Goal: Transaction & Acquisition: Purchase product/service

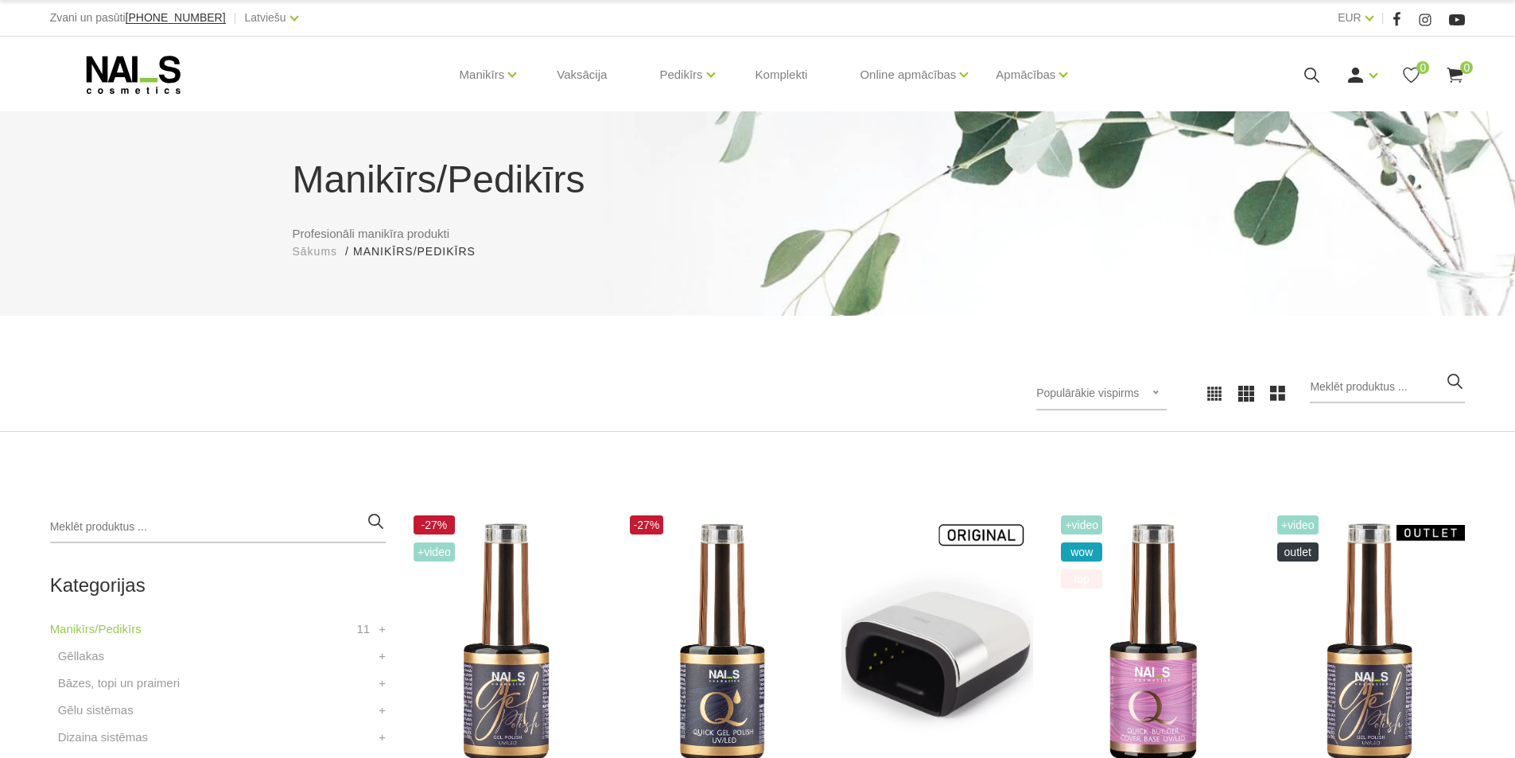
click at [1458, 382] on icon "button" at bounding box center [1455, 381] width 20 height 20
click at [1401, 399] on input "search" at bounding box center [1387, 387] width 155 height 32
type input "primer"
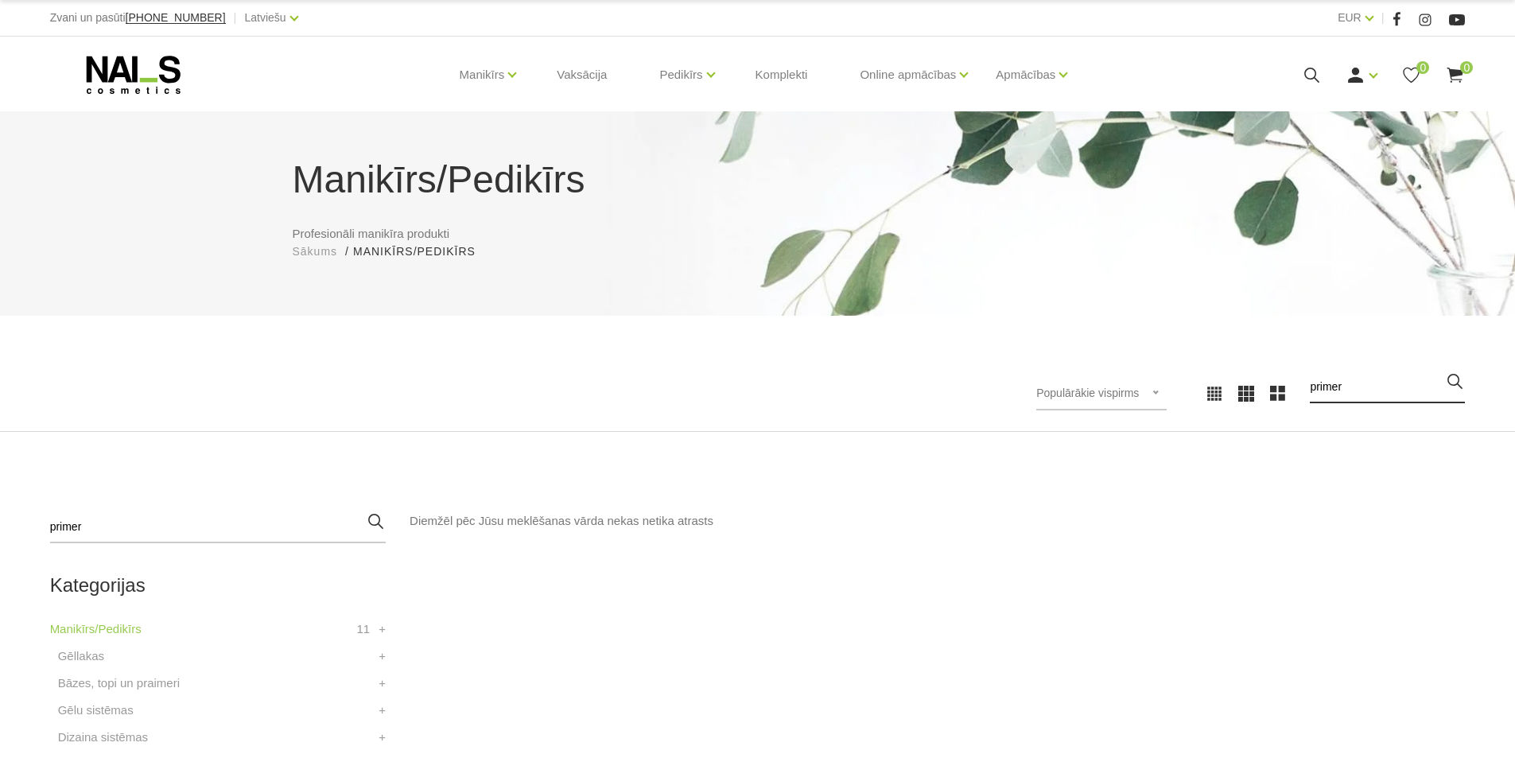
click at [1388, 383] on input "primer" at bounding box center [1387, 387] width 155 height 32
type input "prim"
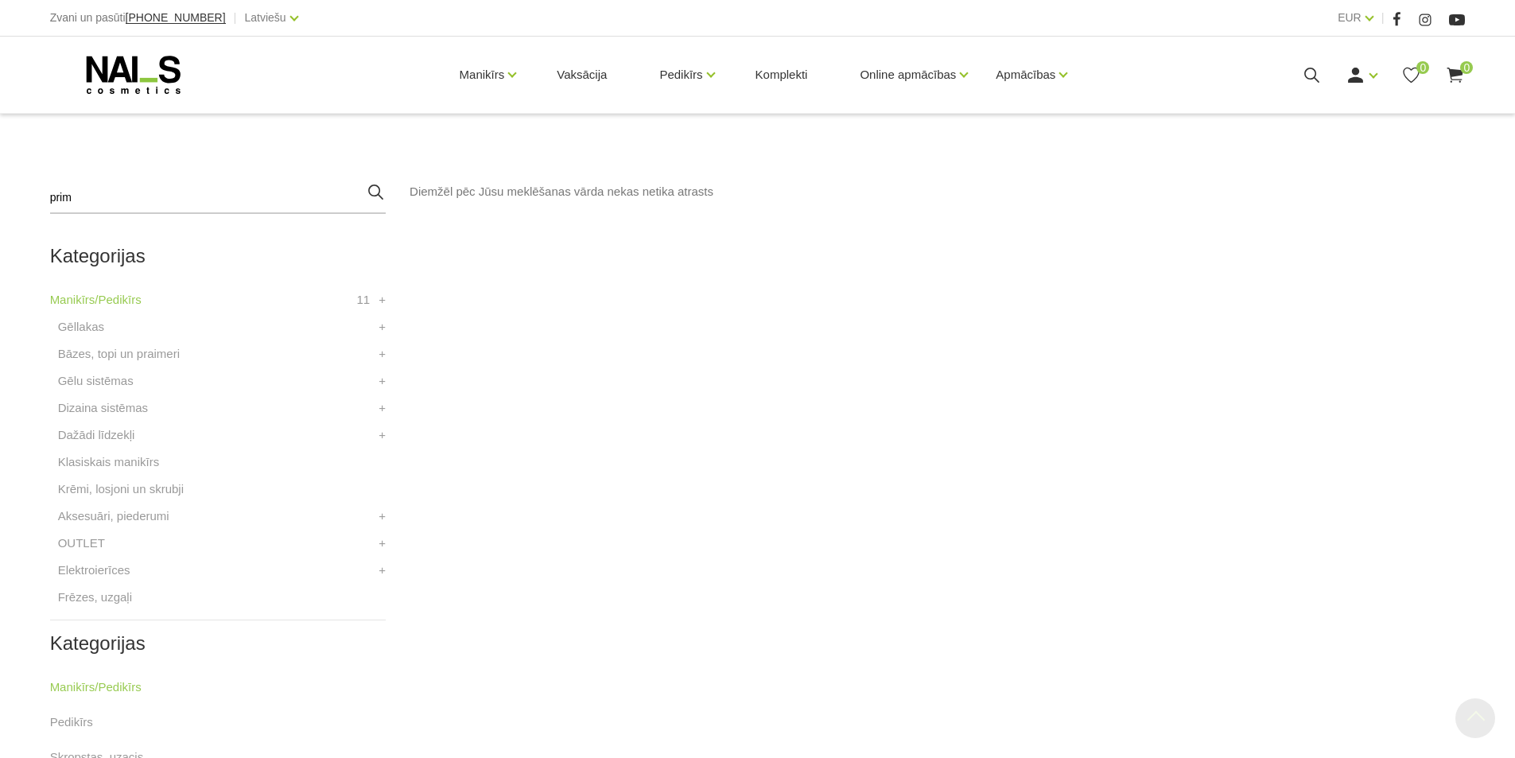
scroll to position [398, 0]
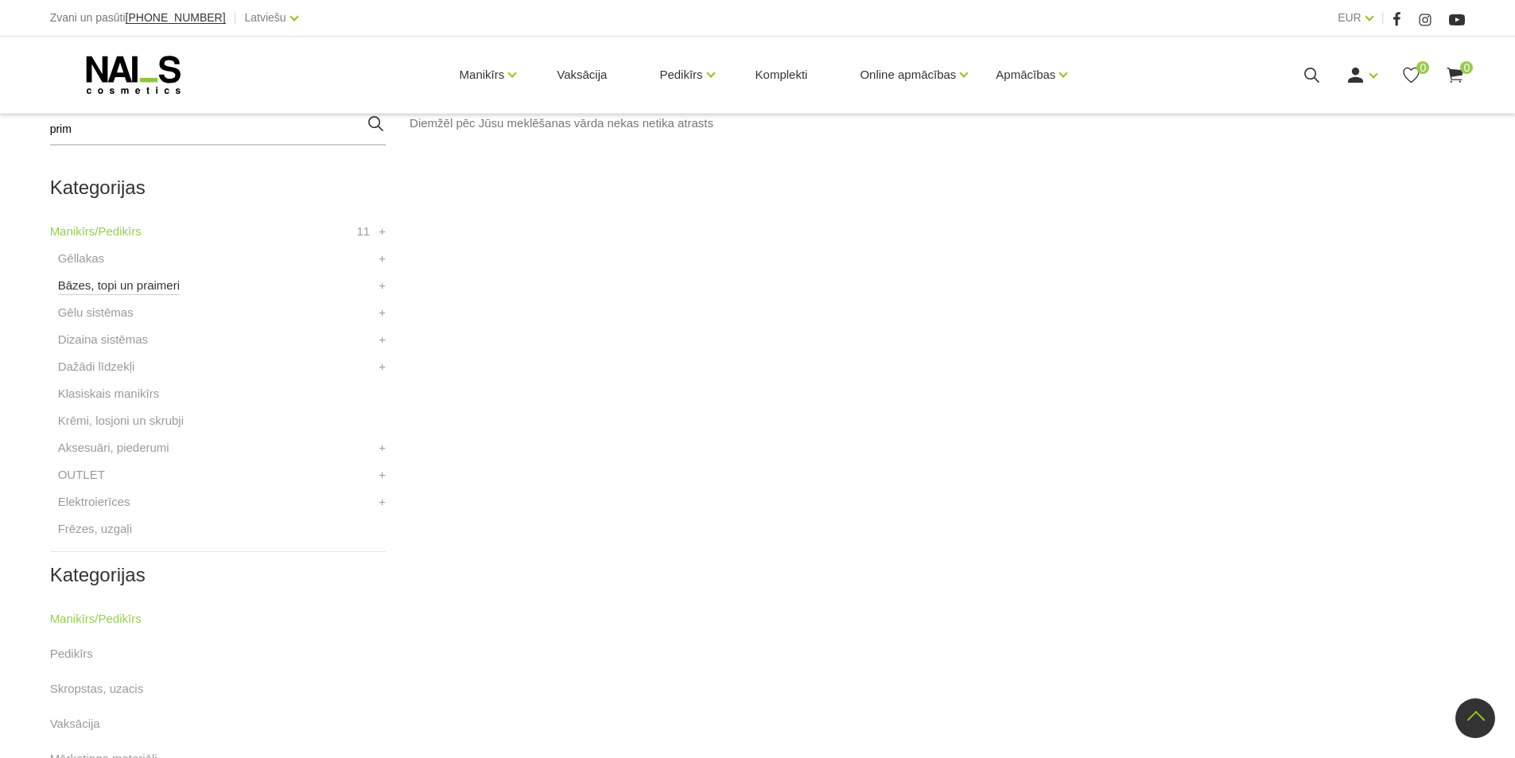
click at [126, 282] on link "Bāzes, topi un praimeri" at bounding box center [119, 285] width 122 height 19
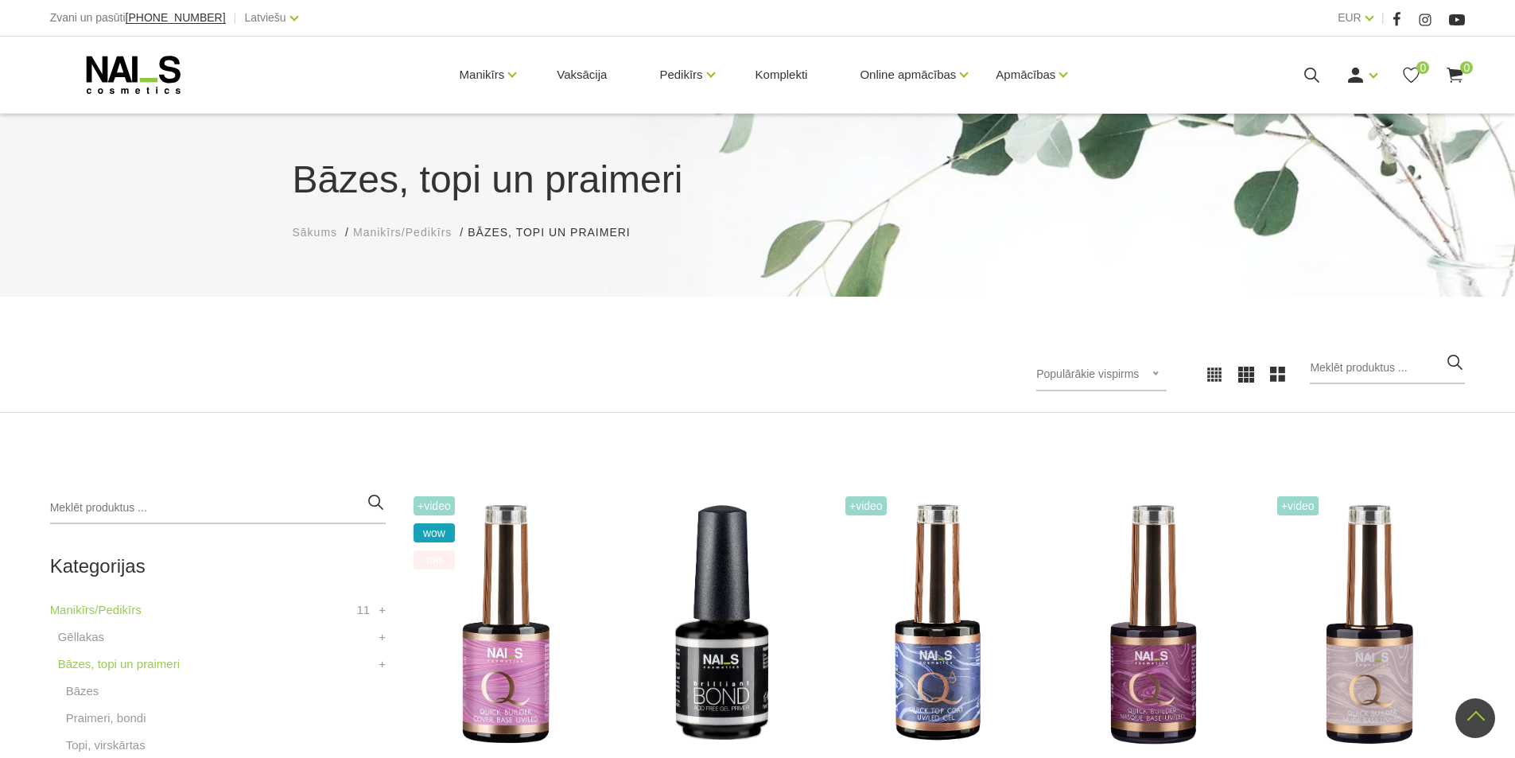
scroll to position [398, 0]
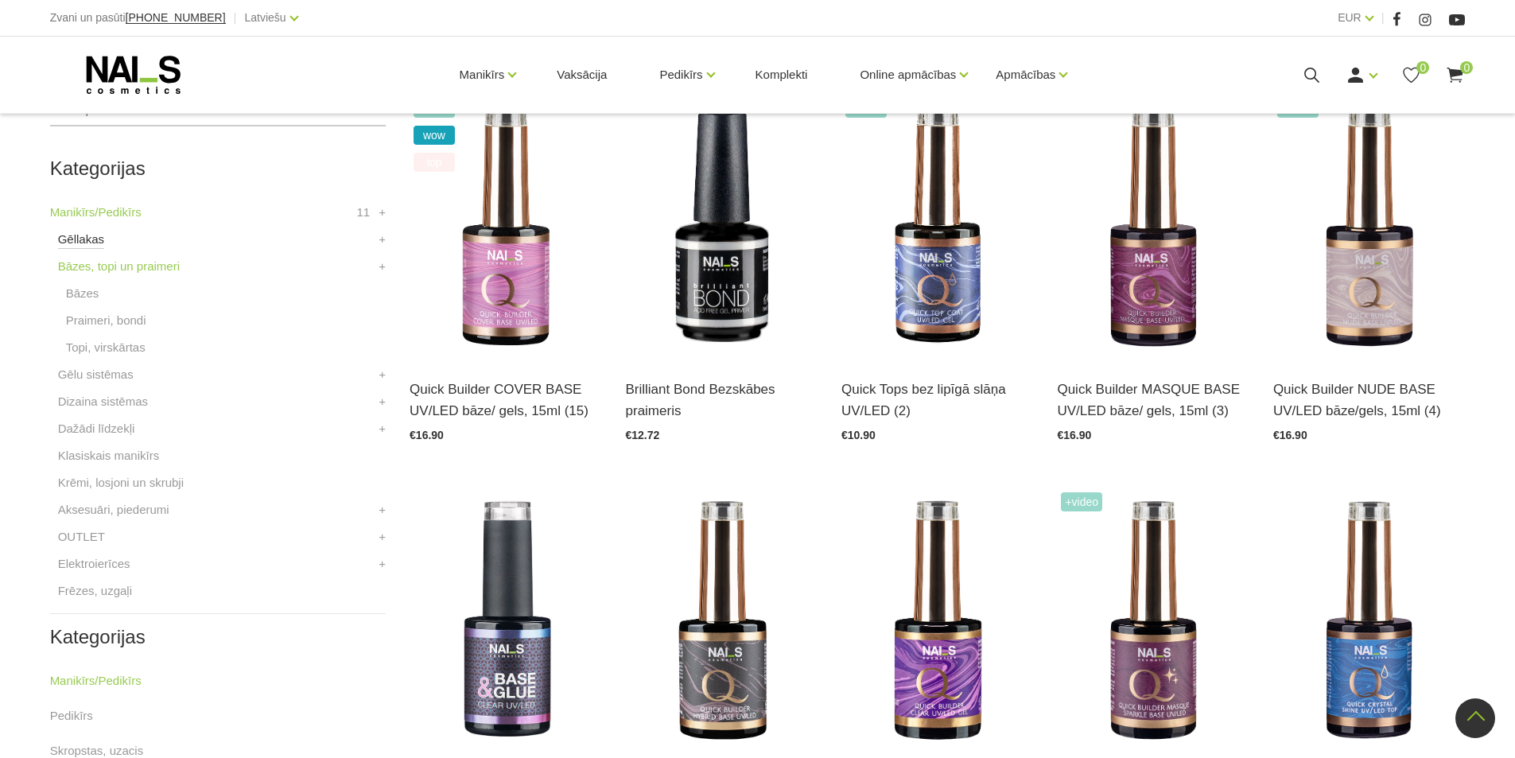
click at [84, 245] on link "Gēllakas" at bounding box center [81, 239] width 46 height 19
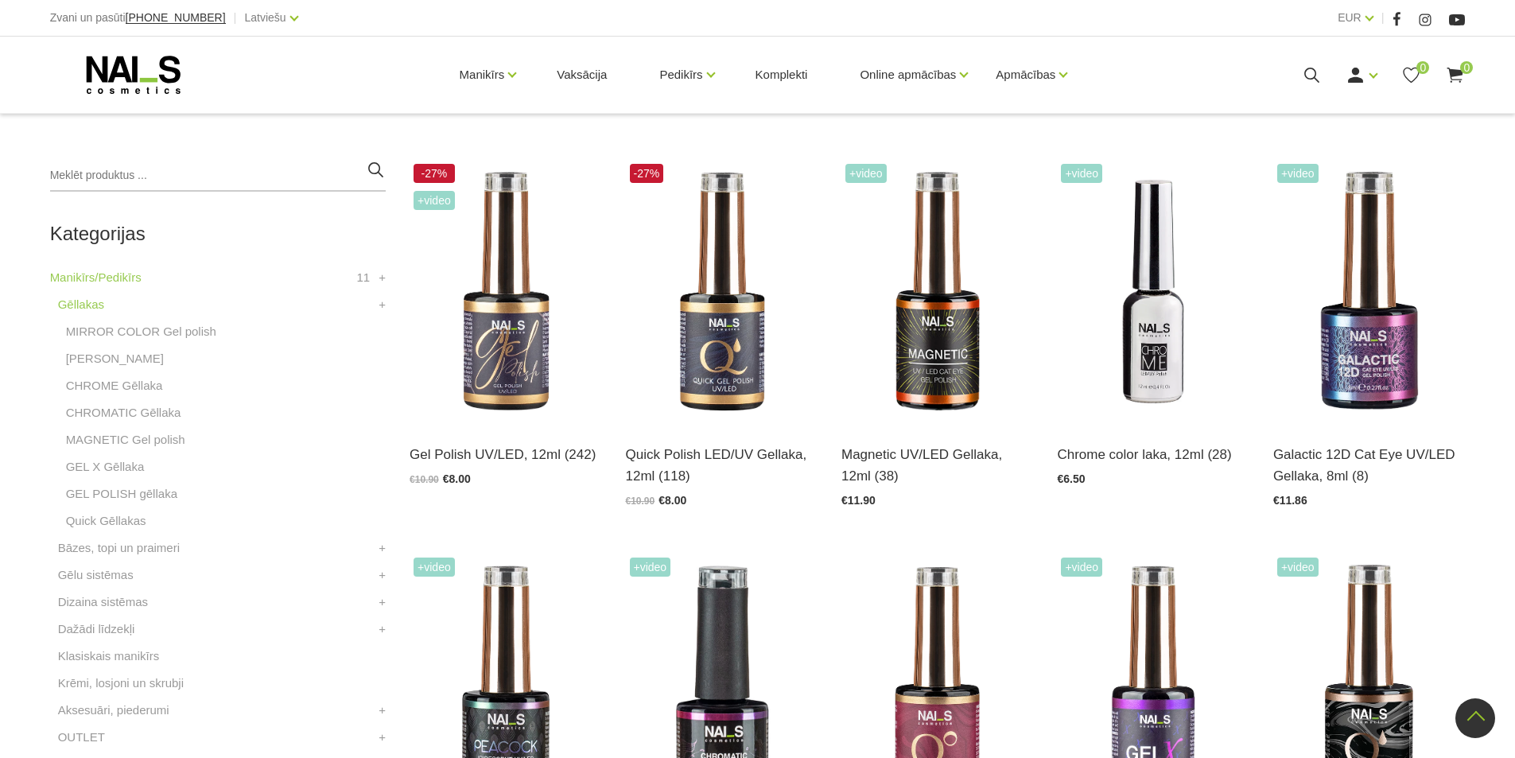
scroll to position [329, 0]
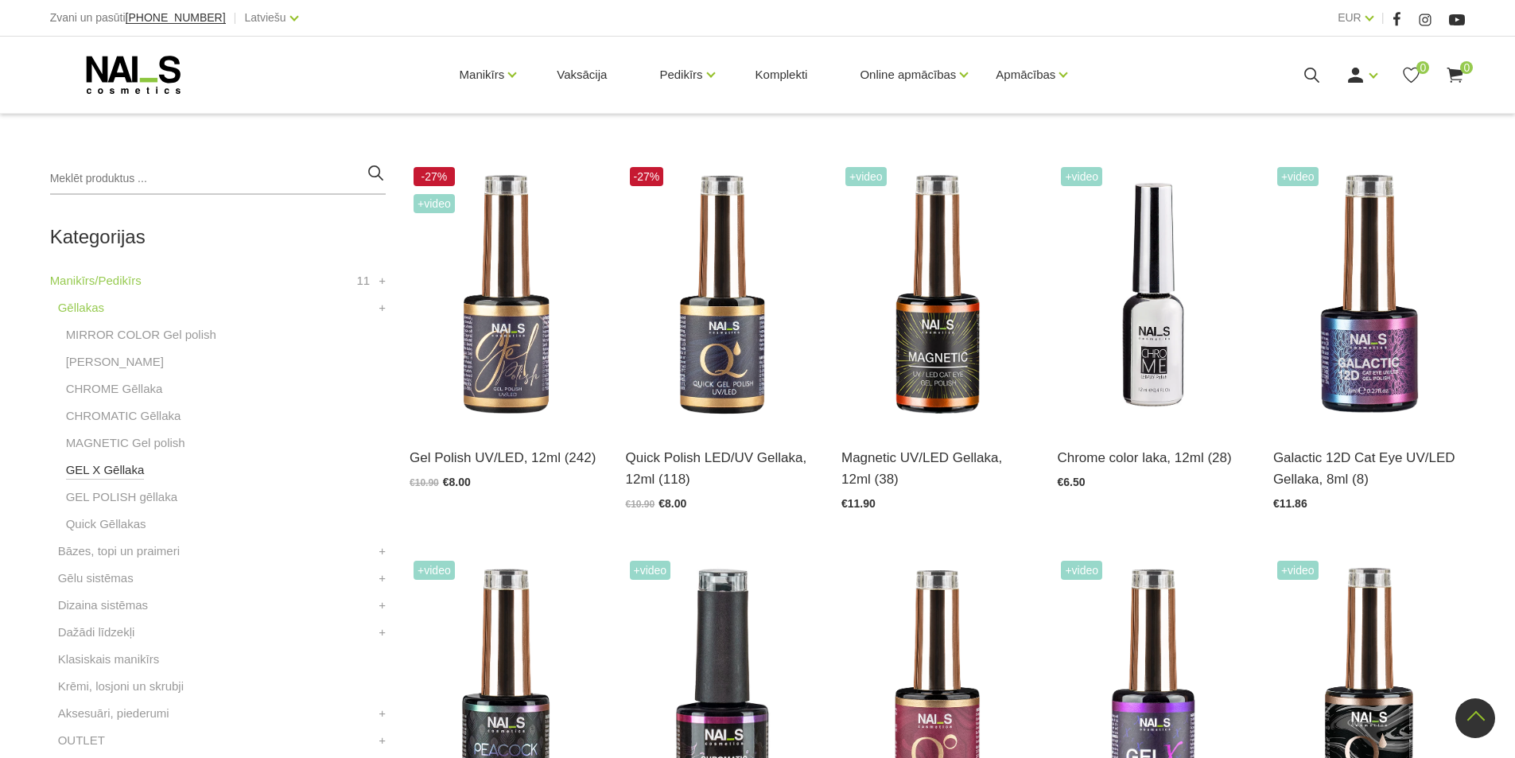
click at [112, 475] on link "GEL X Gēllaka" at bounding box center [105, 470] width 79 height 19
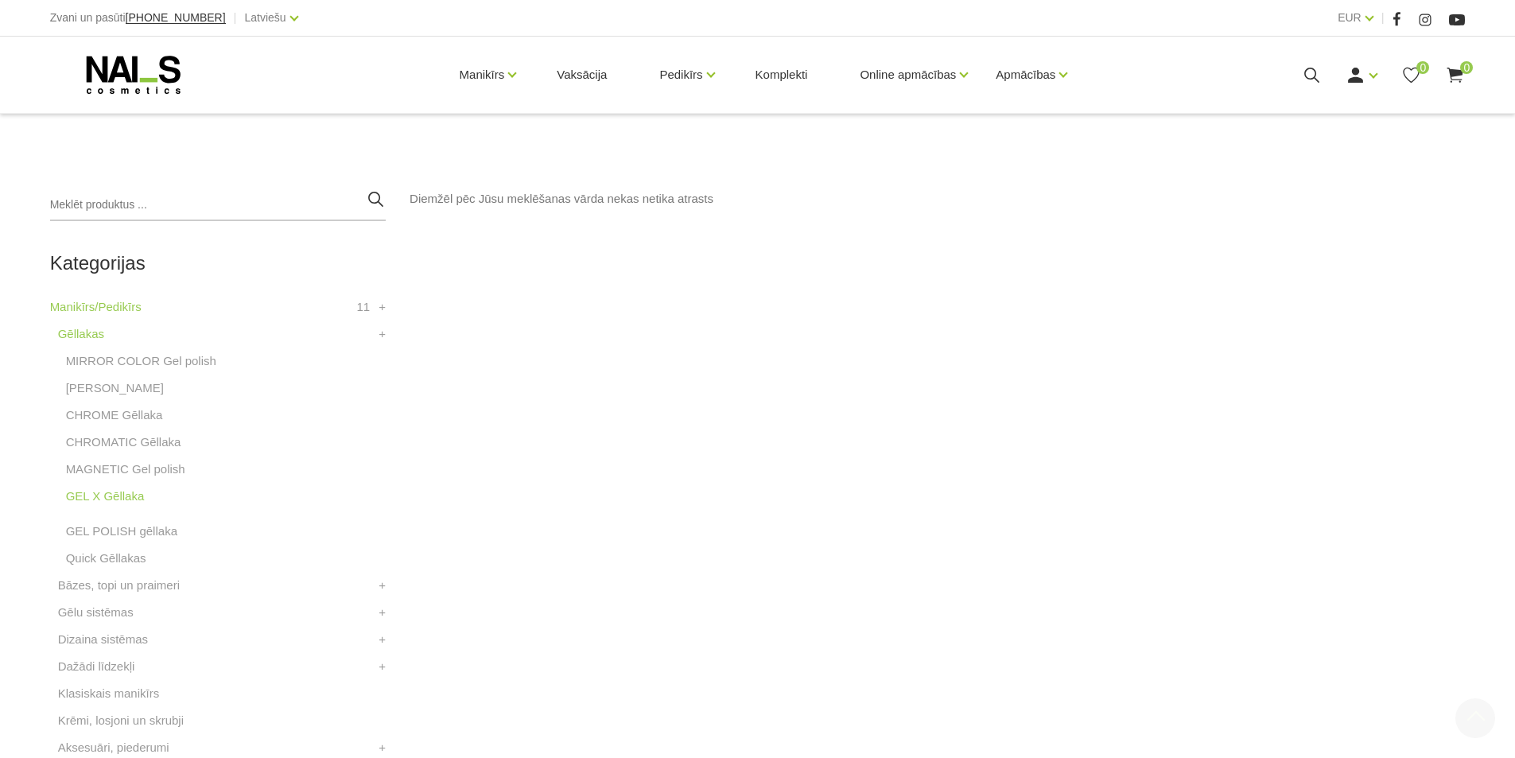
scroll to position [318, 0]
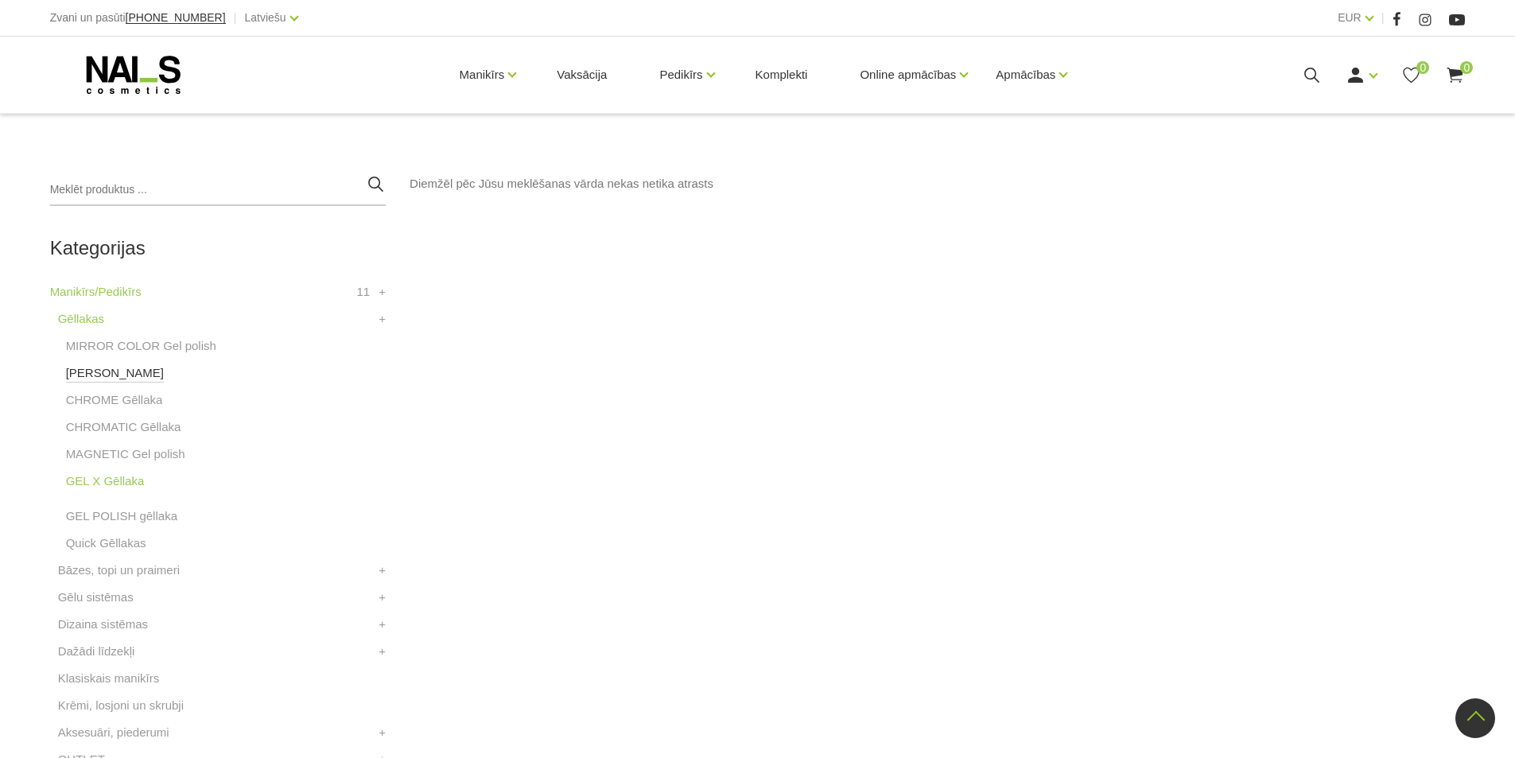
click at [97, 380] on link "[PERSON_NAME]" at bounding box center [115, 373] width 98 height 19
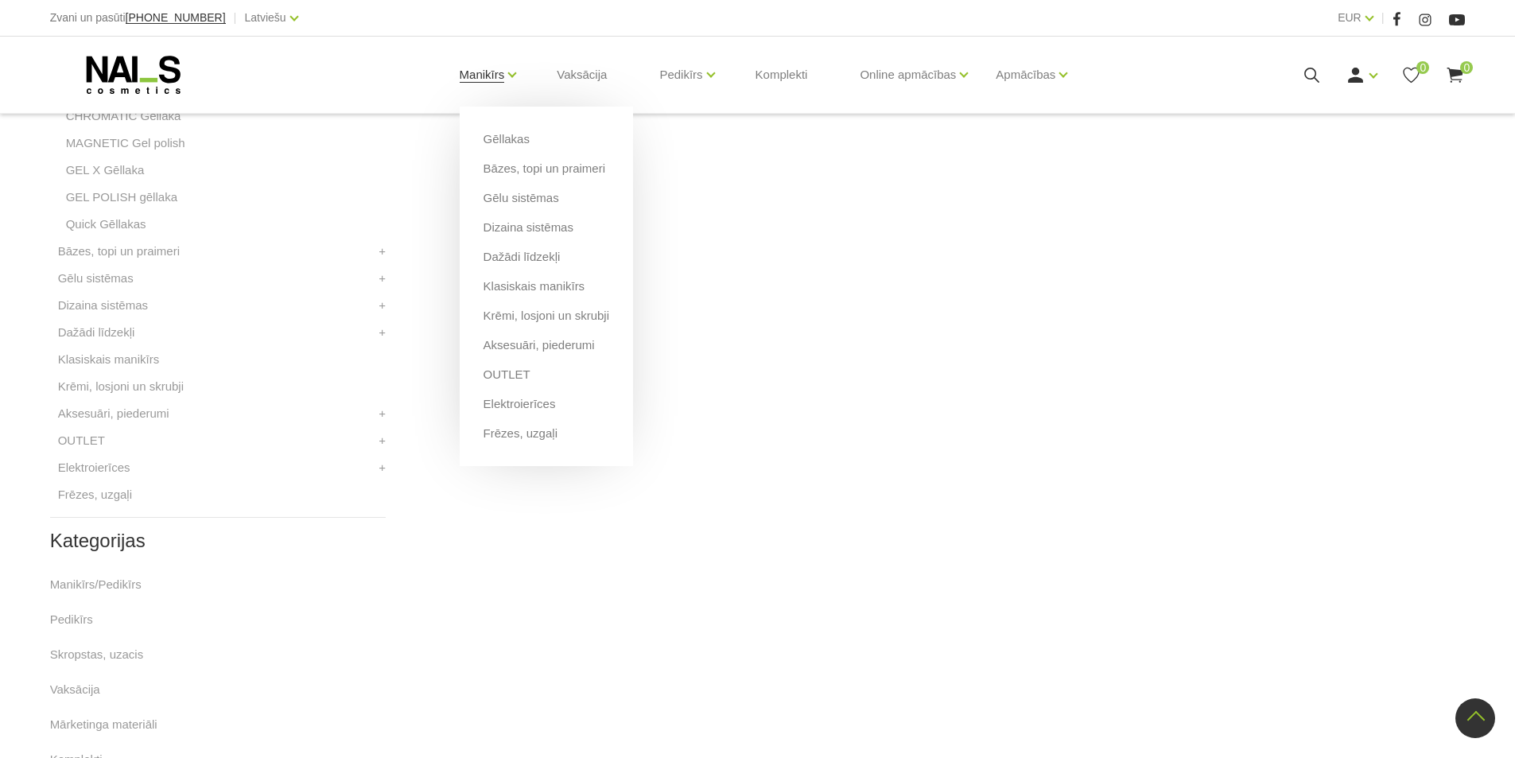
scroll to position [636, 0]
click at [500, 134] on link "Gēllakas" at bounding box center [507, 139] width 46 height 18
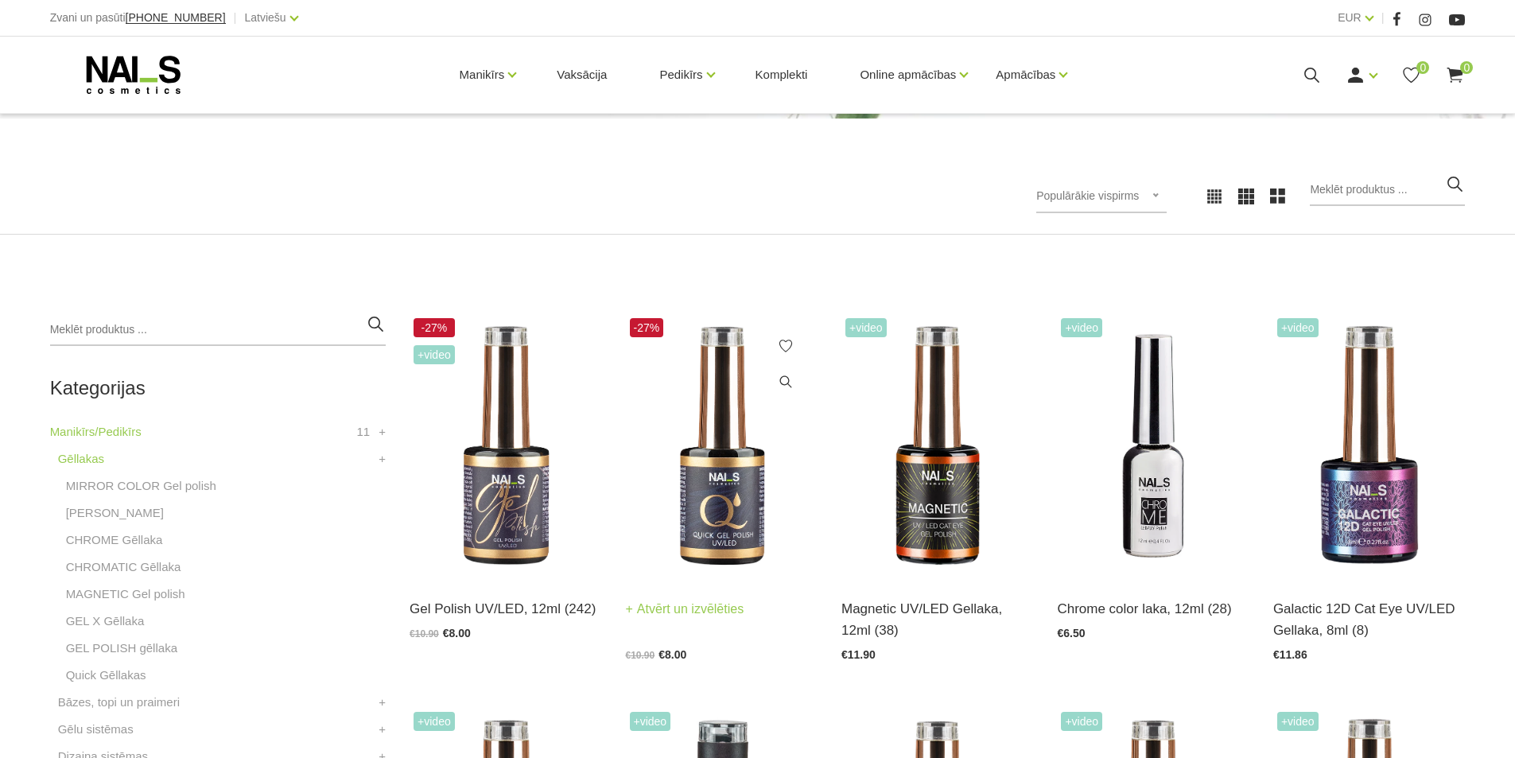
scroll to position [239, 0]
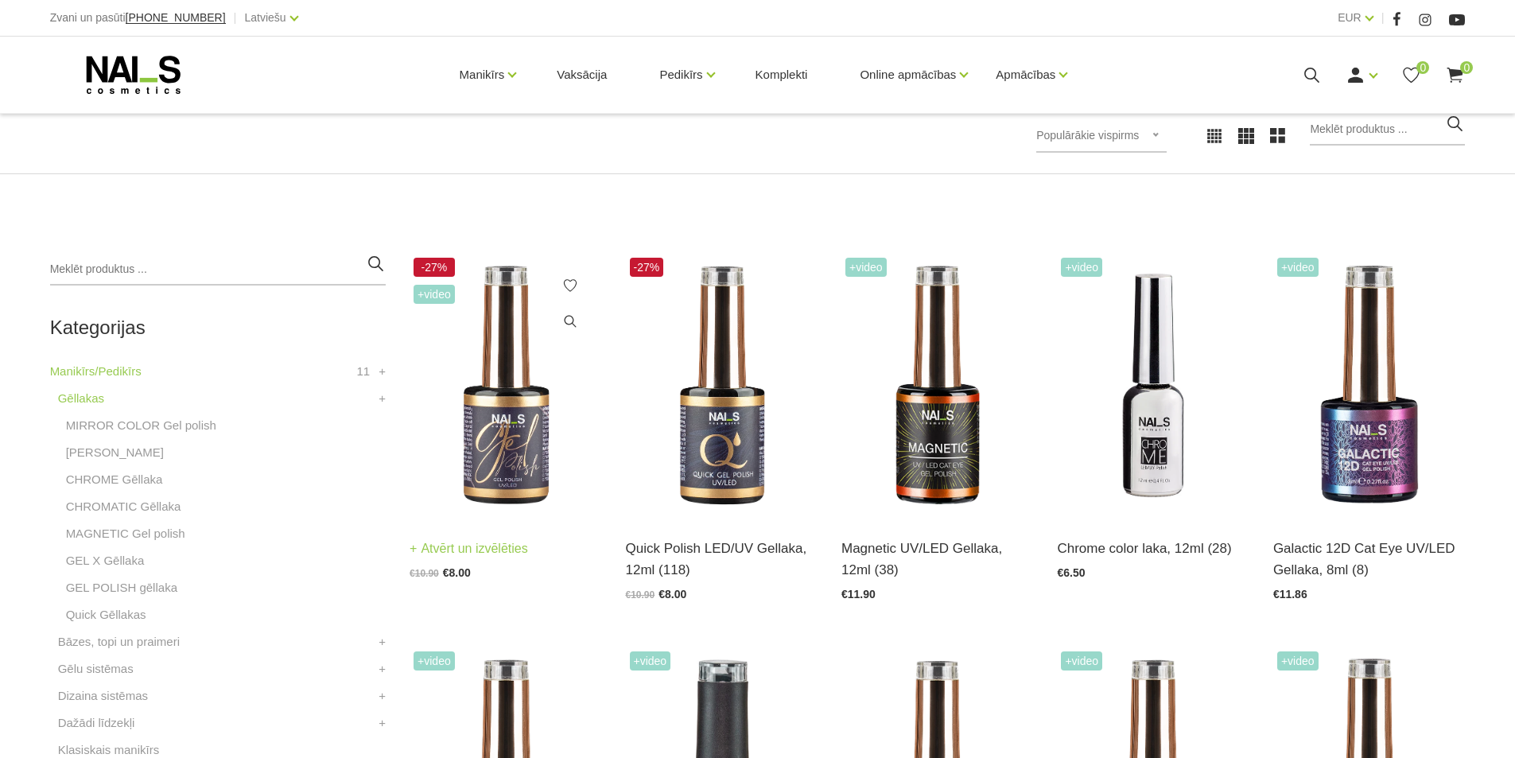
click at [502, 437] on img at bounding box center [506, 386] width 192 height 264
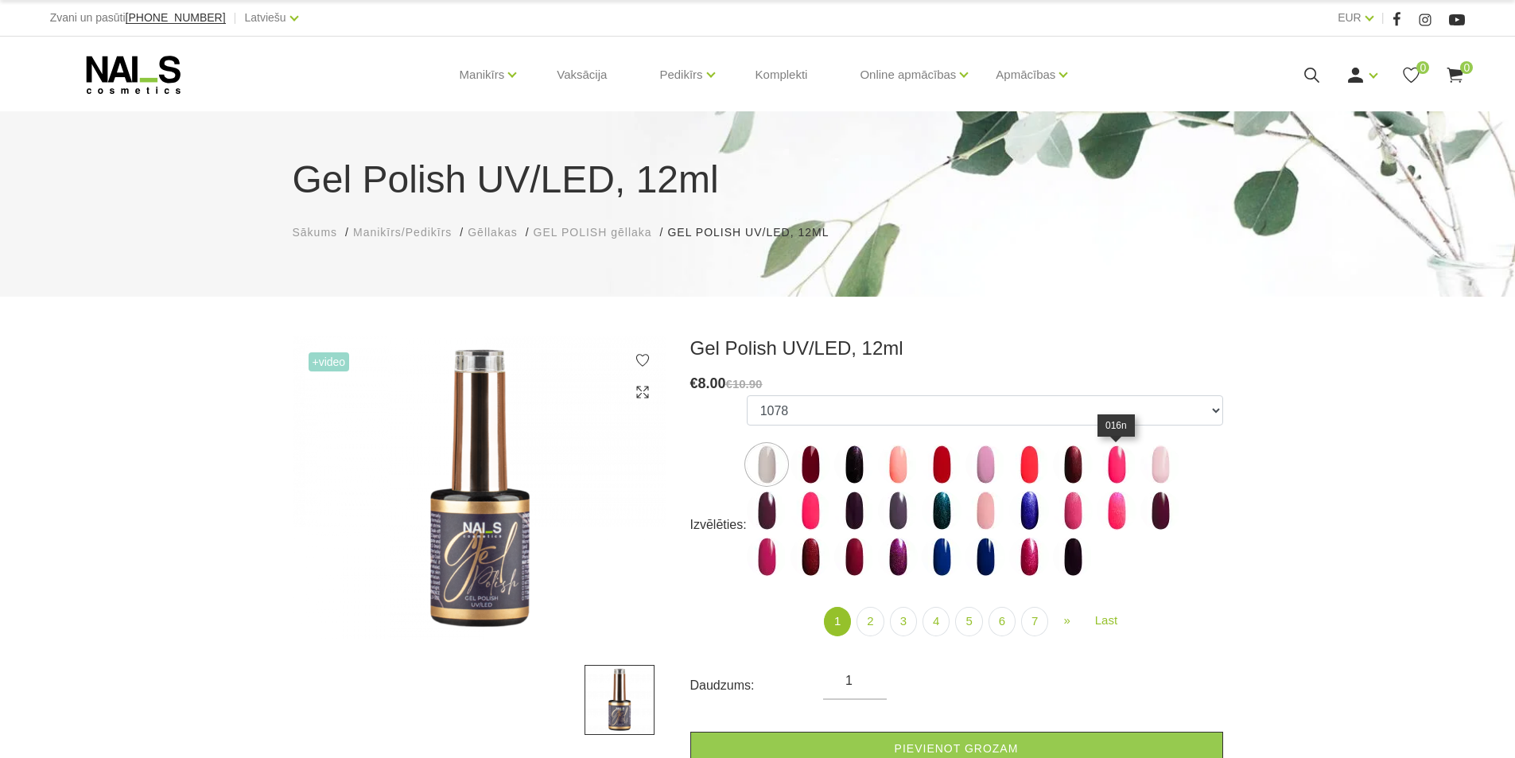
click at [1124, 469] on img at bounding box center [1117, 465] width 40 height 40
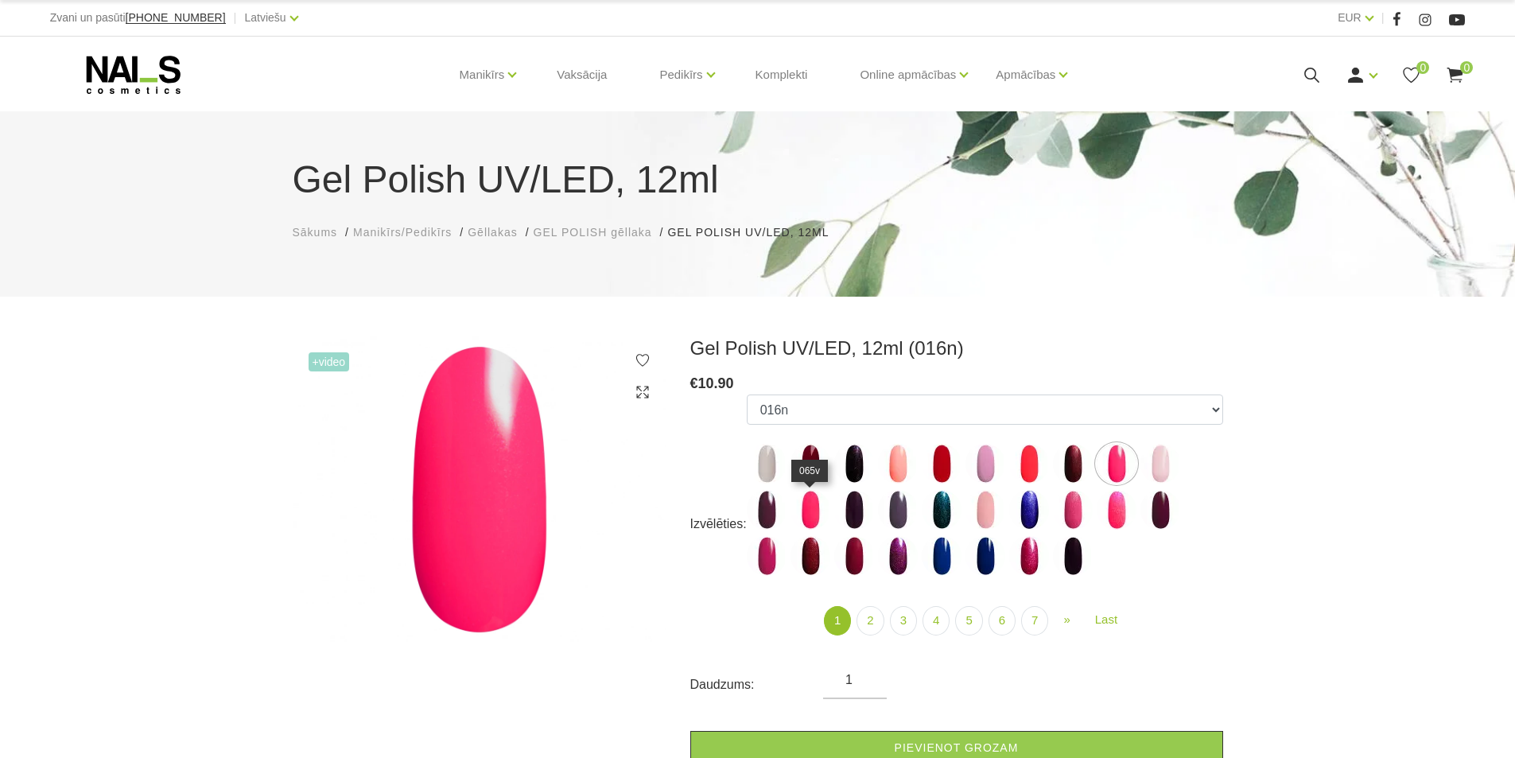
click at [823, 510] on img at bounding box center [811, 510] width 40 height 40
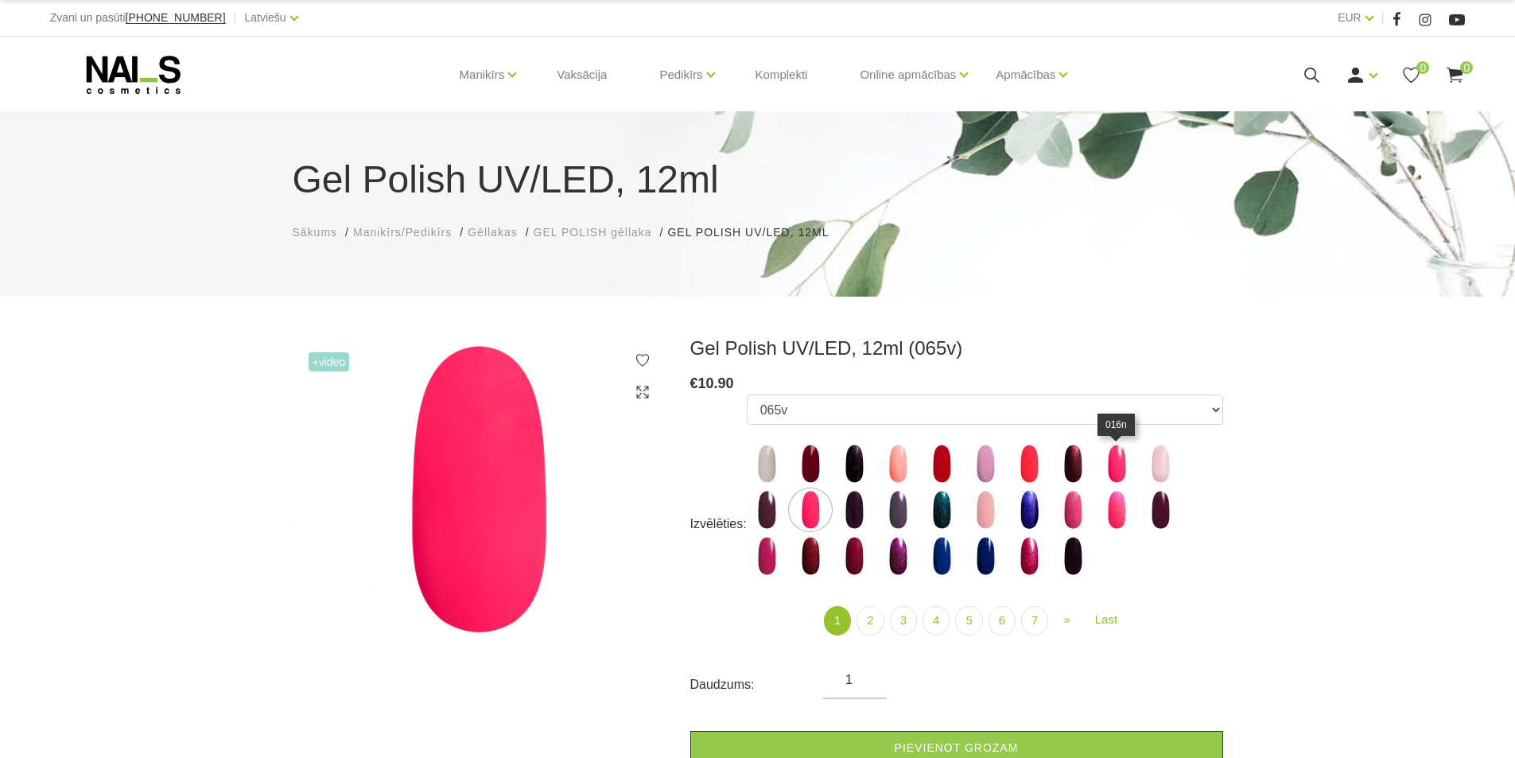
click at [1118, 465] on img at bounding box center [1117, 464] width 40 height 40
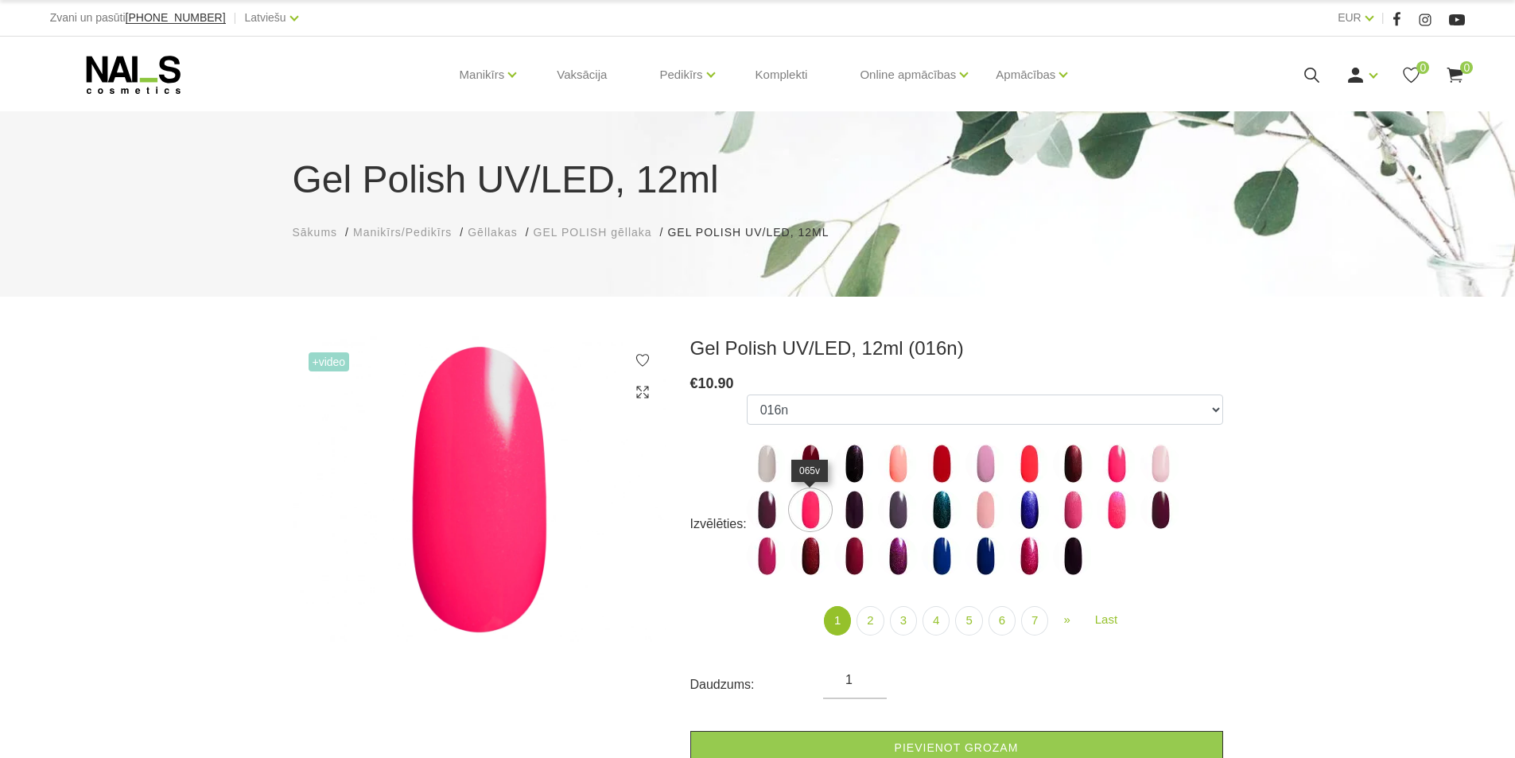
click at [810, 513] on img at bounding box center [811, 510] width 40 height 40
select select "3991"
